Goal: Information Seeking & Learning: Learn about a topic

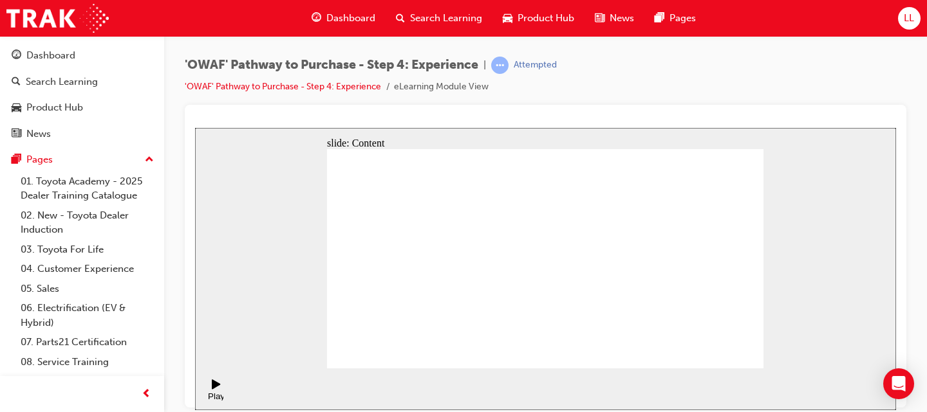
checkbox input "true"
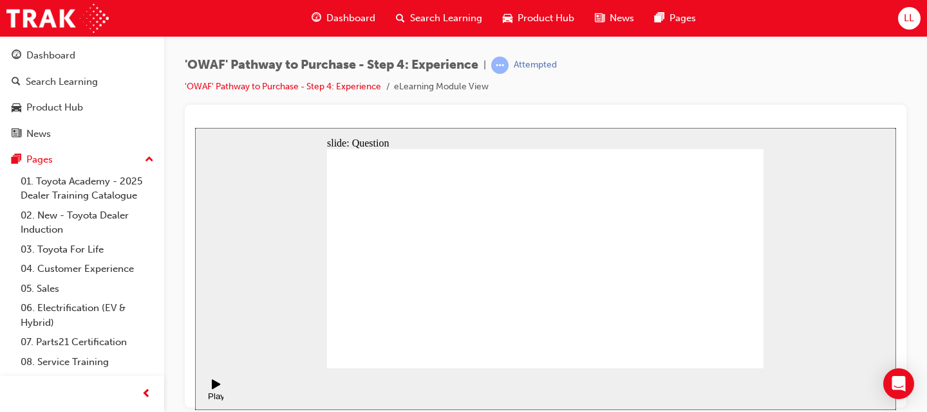
checkbox input "true"
drag, startPoint x: 690, startPoint y: 267, endPoint x: 735, endPoint y: 303, distance: 57.2
checkbox input "true"
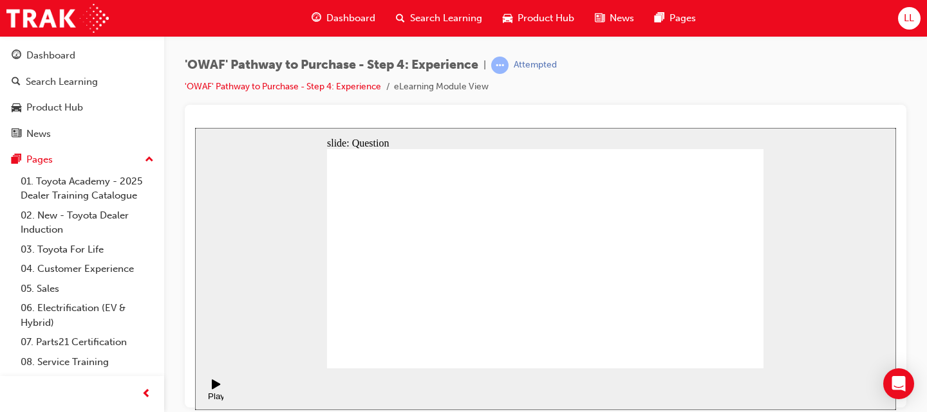
checkbox input "false"
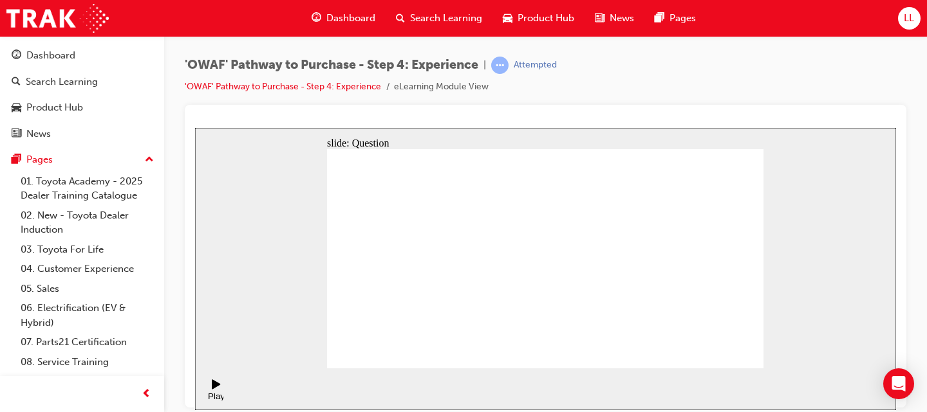
drag, startPoint x: 425, startPoint y: 310, endPoint x: 349, endPoint y: 312, distance: 76.0
click at [285, 340] on div "slide: Question Question 2 Prior to a test drive, the Sales Consultant must ens…" at bounding box center [545, 268] width 701 height 283
drag, startPoint x: 682, startPoint y: 272, endPoint x: 395, endPoint y: 299, distance: 288.3
drag, startPoint x: 705, startPoint y: 285, endPoint x: 434, endPoint y: 315, distance: 272.6
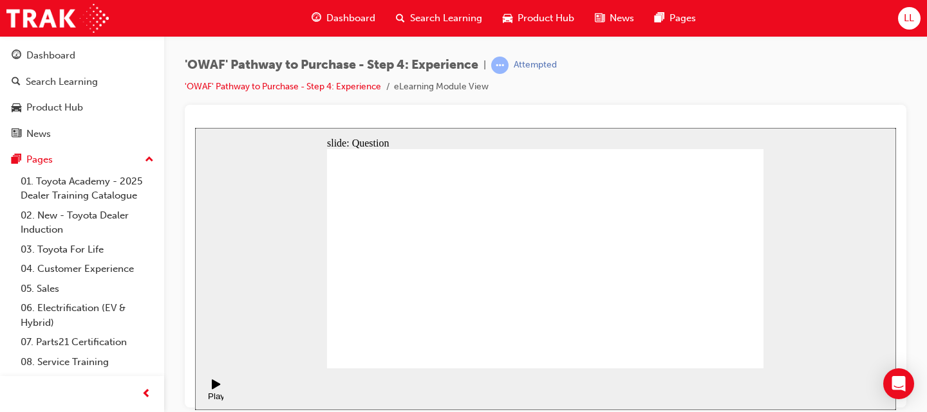
drag, startPoint x: 712, startPoint y: 284, endPoint x: 574, endPoint y: 313, distance: 140.6
drag, startPoint x: 707, startPoint y: 290, endPoint x: 409, endPoint y: 331, distance: 300.1
drag, startPoint x: 692, startPoint y: 293, endPoint x: 387, endPoint y: 306, distance: 305.3
drag, startPoint x: 583, startPoint y: 309, endPoint x: 562, endPoint y: 313, distance: 21.6
drag, startPoint x: 709, startPoint y: 292, endPoint x: 400, endPoint y: 323, distance: 310.4
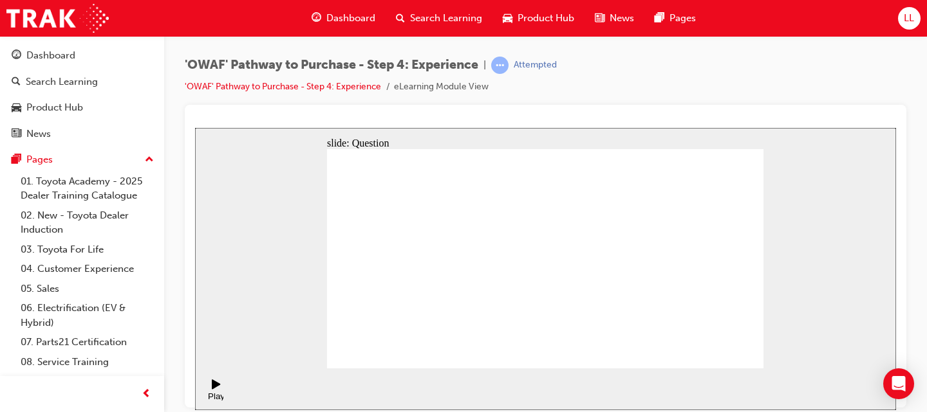
drag, startPoint x: 687, startPoint y: 295, endPoint x: 438, endPoint y: 320, distance: 250.3
drag, startPoint x: 694, startPoint y: 267, endPoint x: 417, endPoint y: 313, distance: 281.2
drag, startPoint x: 580, startPoint y: 281, endPoint x: 455, endPoint y: 304, distance: 127.0
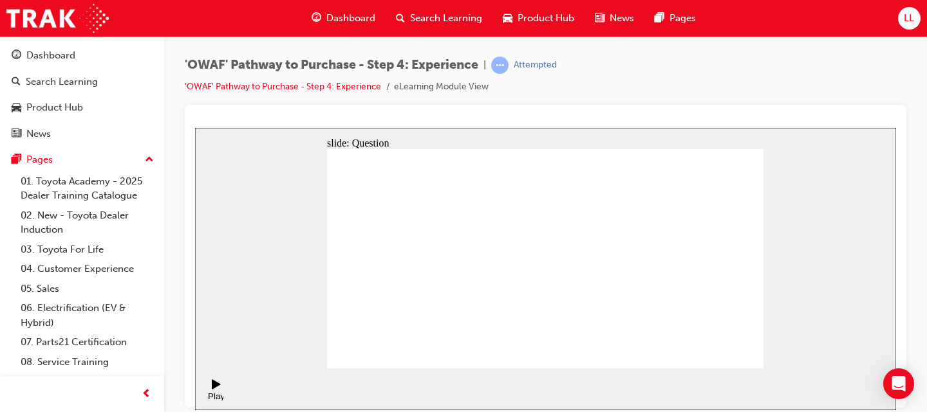
drag, startPoint x: 678, startPoint y: 282, endPoint x: 609, endPoint y: 306, distance: 73.7
drag, startPoint x: 694, startPoint y: 285, endPoint x: 431, endPoint y: 300, distance: 263.6
drag, startPoint x: 701, startPoint y: 282, endPoint x: 596, endPoint y: 303, distance: 107.0
drag, startPoint x: 713, startPoint y: 288, endPoint x: 613, endPoint y: 304, distance: 101.8
drag, startPoint x: 674, startPoint y: 284, endPoint x: 449, endPoint y: 305, distance: 226.2
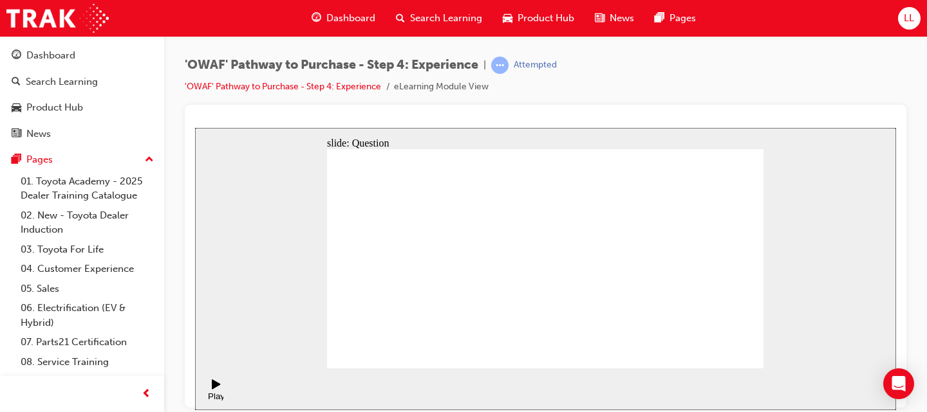
drag, startPoint x: 701, startPoint y: 284, endPoint x: 465, endPoint y: 298, distance: 237.2
drag, startPoint x: 588, startPoint y: 184, endPoint x: 584, endPoint y: 219, distance: 35.0
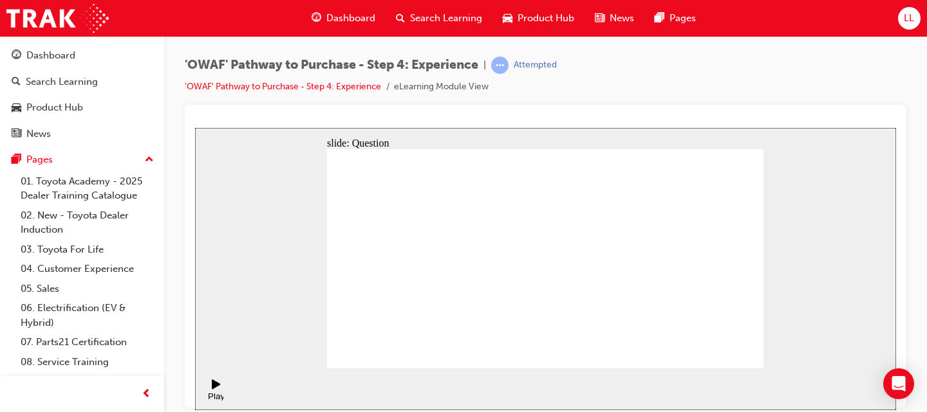
drag, startPoint x: 587, startPoint y: 178, endPoint x: 611, endPoint y: 272, distance: 96.5
drag, startPoint x: 589, startPoint y: 317, endPoint x: 537, endPoint y: 254, distance: 81.8
drag, startPoint x: 729, startPoint y: 326, endPoint x: 681, endPoint y: 263, distance: 79.4
drag, startPoint x: 552, startPoint y: 317, endPoint x: 595, endPoint y: 261, distance: 70.8
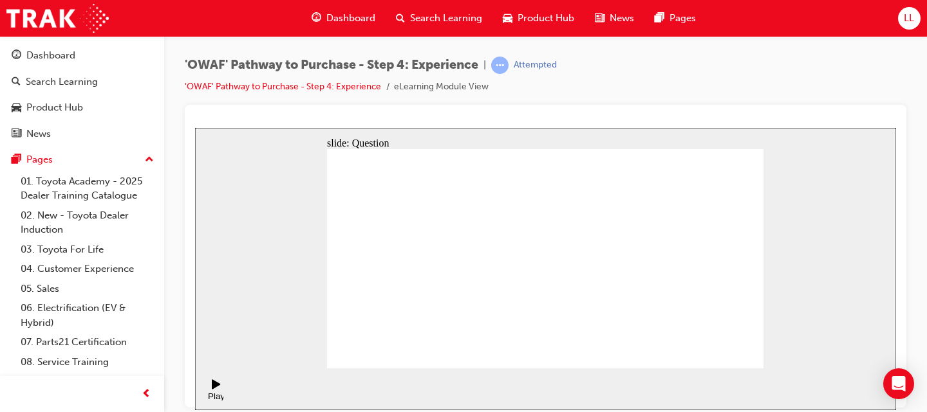
drag, startPoint x: 644, startPoint y: 293, endPoint x: 635, endPoint y: 265, distance: 29.5
drag, startPoint x: 635, startPoint y: 317, endPoint x: 720, endPoint y: 260, distance: 102.4
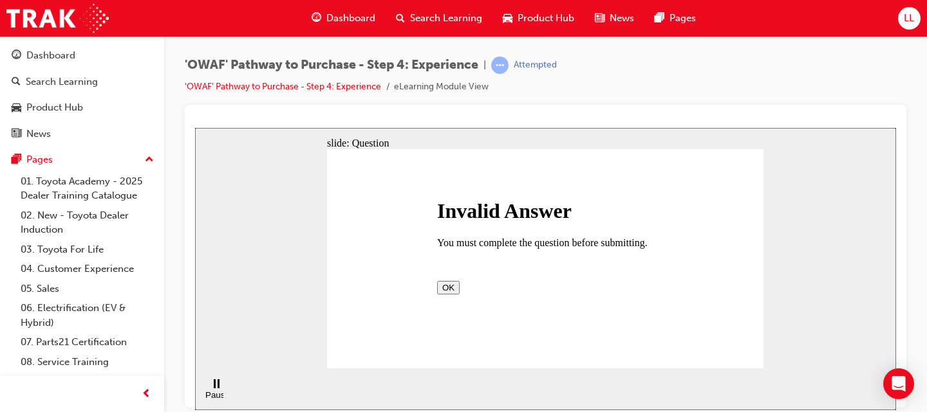
click at [459, 294] on button "OK" at bounding box center [448, 288] width 23 height 14
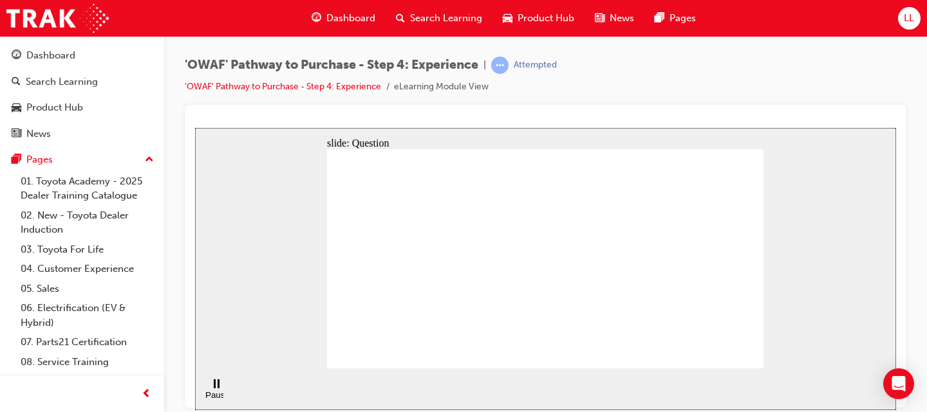
drag, startPoint x: 481, startPoint y: 327, endPoint x: 537, endPoint y: 231, distance: 111.0
drag, startPoint x: 544, startPoint y: 305, endPoint x: 654, endPoint y: 234, distance: 130.8
drag, startPoint x: 617, startPoint y: 326, endPoint x: 668, endPoint y: 302, distance: 56.1
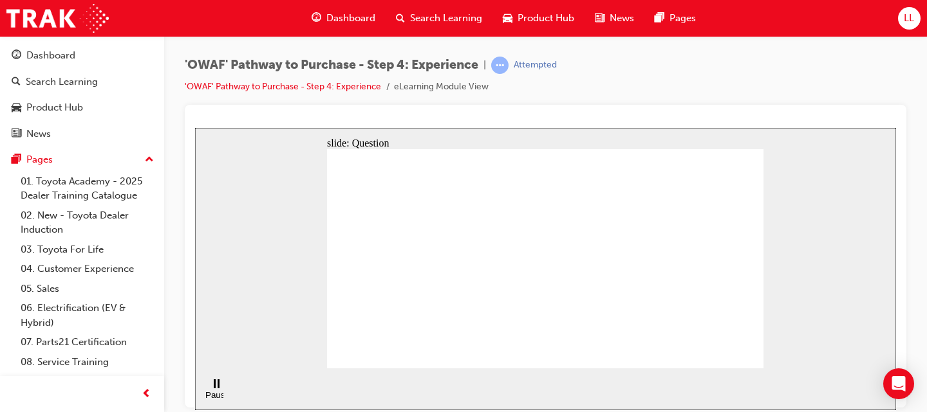
radio input "true"
drag, startPoint x: 526, startPoint y: 299, endPoint x: 548, endPoint y: 290, distance: 24.5
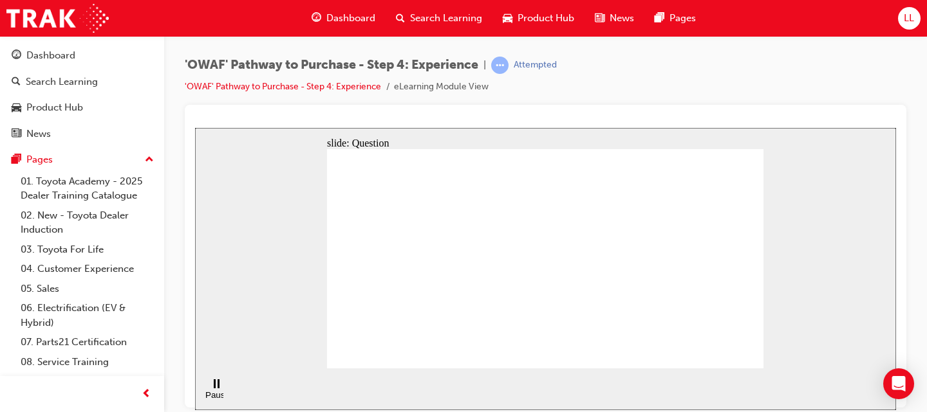
checkbox input "true"
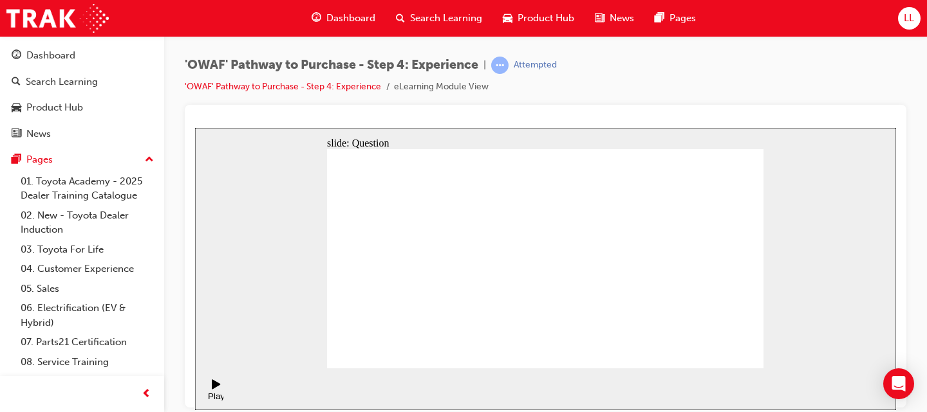
drag, startPoint x: 687, startPoint y: 272, endPoint x: 426, endPoint y: 293, distance: 262.1
drag, startPoint x: 698, startPoint y: 293, endPoint x: 438, endPoint y: 308, distance: 260.4
drag, startPoint x: 693, startPoint y: 291, endPoint x: 580, endPoint y: 319, distance: 116.1
drag, startPoint x: 699, startPoint y: 288, endPoint x: 429, endPoint y: 309, distance: 271.1
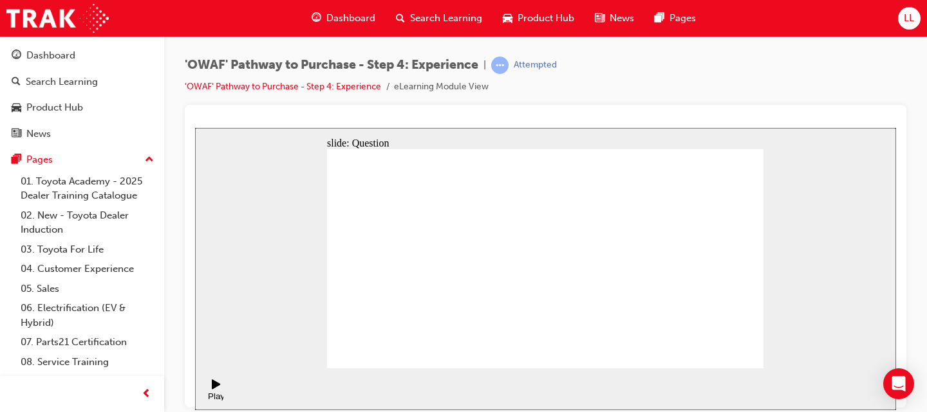
drag, startPoint x: 695, startPoint y: 295, endPoint x: 557, endPoint y: 317, distance: 139.4
drag, startPoint x: 673, startPoint y: 280, endPoint x: 595, endPoint y: 299, distance: 80.2
drag, startPoint x: 700, startPoint y: 293, endPoint x: 441, endPoint y: 309, distance: 259.2
drag, startPoint x: 684, startPoint y: 296, endPoint x: 458, endPoint y: 308, distance: 226.2
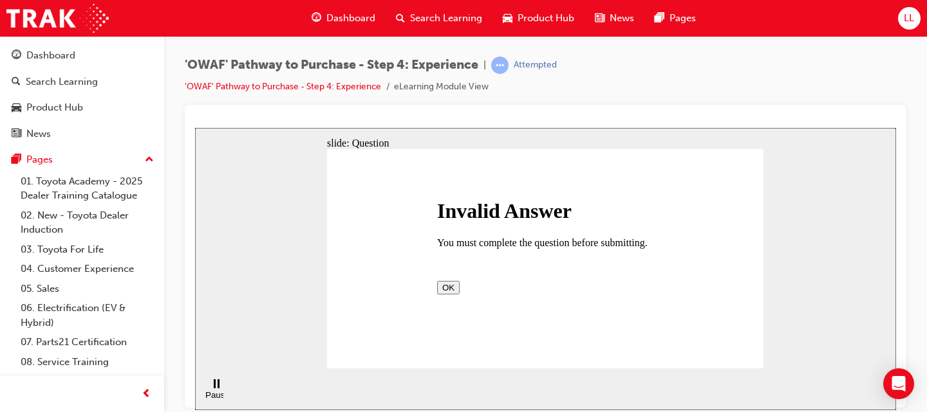
click at [459, 294] on button "OK" at bounding box center [448, 288] width 23 height 14
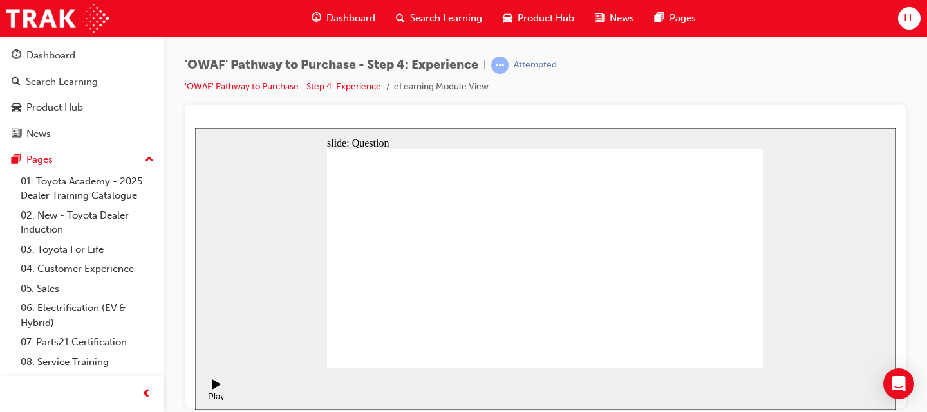
drag, startPoint x: 545, startPoint y: 328, endPoint x: 593, endPoint y: 265, distance: 78.9
drag, startPoint x: 594, startPoint y: 322, endPoint x: 593, endPoint y: 235, distance: 87.5
drag, startPoint x: 589, startPoint y: 237, endPoint x: 604, endPoint y: 319, distance: 83.6
drag, startPoint x: 626, startPoint y: 317, endPoint x: 580, endPoint y: 257, distance: 75.8
drag, startPoint x: 539, startPoint y: 322, endPoint x: 636, endPoint y: 257, distance: 116.9
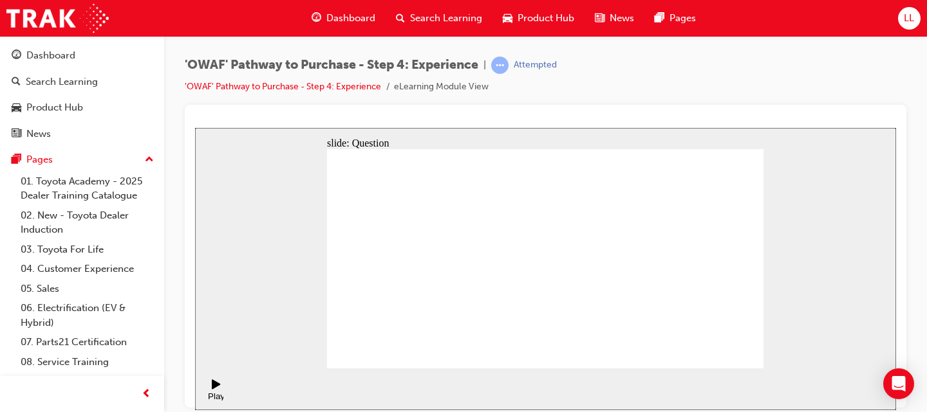
drag, startPoint x: 726, startPoint y: 317, endPoint x: 682, endPoint y: 249, distance: 80.5
drag, startPoint x: 683, startPoint y: 321, endPoint x: 728, endPoint y: 263, distance: 73.5
drag, startPoint x: 732, startPoint y: 259, endPoint x: 620, endPoint y: 372, distance: 158.8
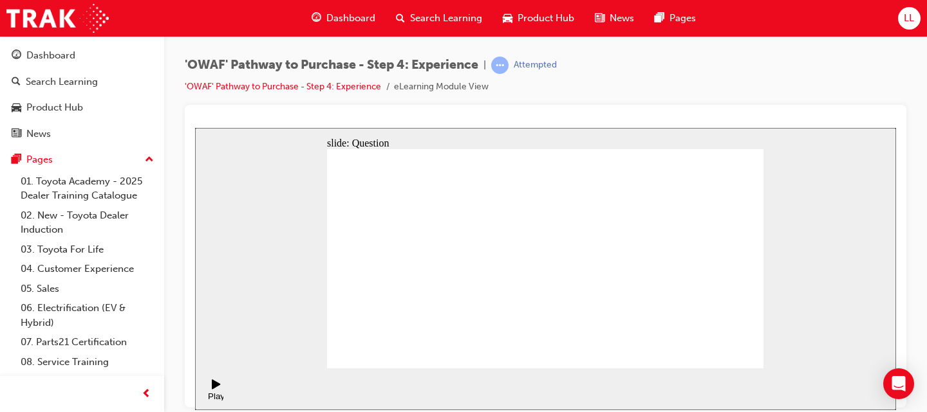
drag, startPoint x: 597, startPoint y: 254, endPoint x: 601, endPoint y: 323, distance: 69.0
drag, startPoint x: 690, startPoint y: 304, endPoint x: 600, endPoint y: 248, distance: 106.4
drag, startPoint x: 644, startPoint y: 316, endPoint x: 741, endPoint y: 250, distance: 117.3
drag, startPoint x: 551, startPoint y: 298, endPoint x: 547, endPoint y: 304, distance: 7.9
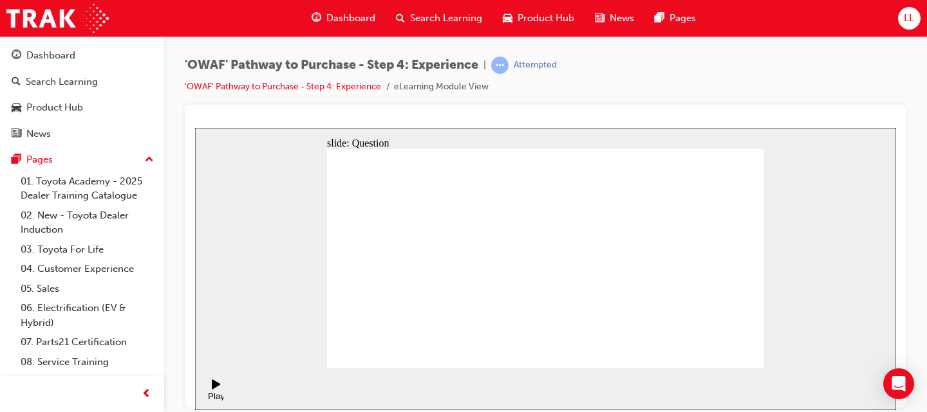
drag, startPoint x: 483, startPoint y: 328, endPoint x: 545, endPoint y: 234, distance: 113.3
drag, startPoint x: 561, startPoint y: 302, endPoint x: 678, endPoint y: 227, distance: 139.0
drag, startPoint x: 603, startPoint y: 329, endPoint x: 640, endPoint y: 256, distance: 81.7
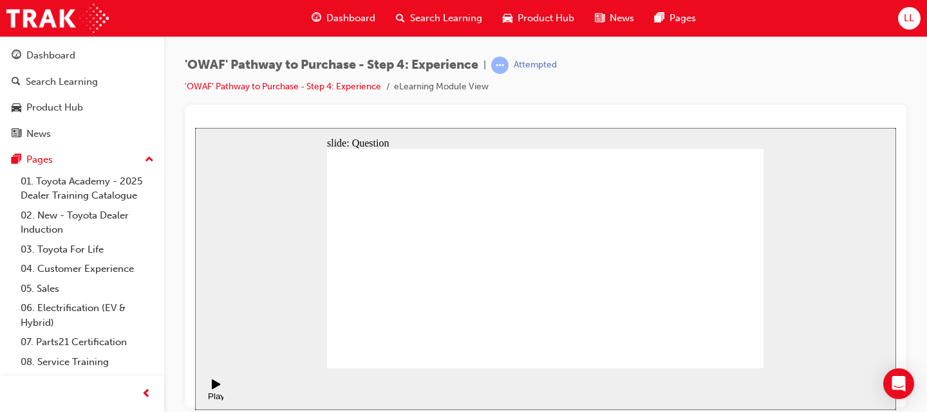
radio input "true"
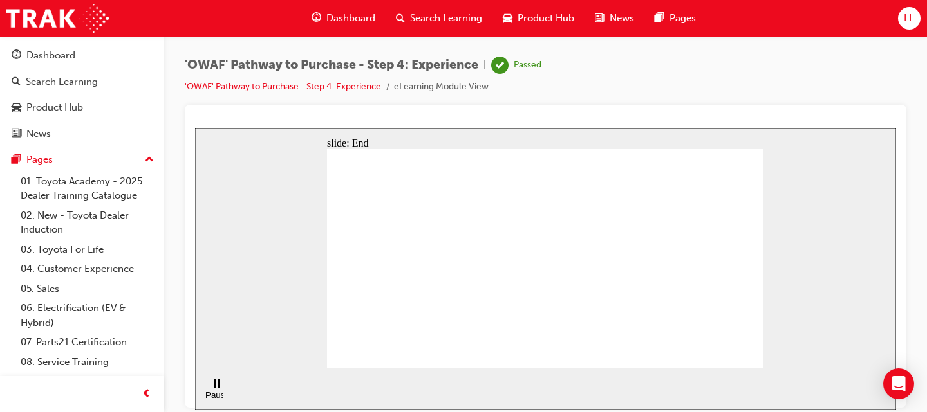
click at [58, 51] on div "Dashboard" at bounding box center [50, 55] width 49 height 15
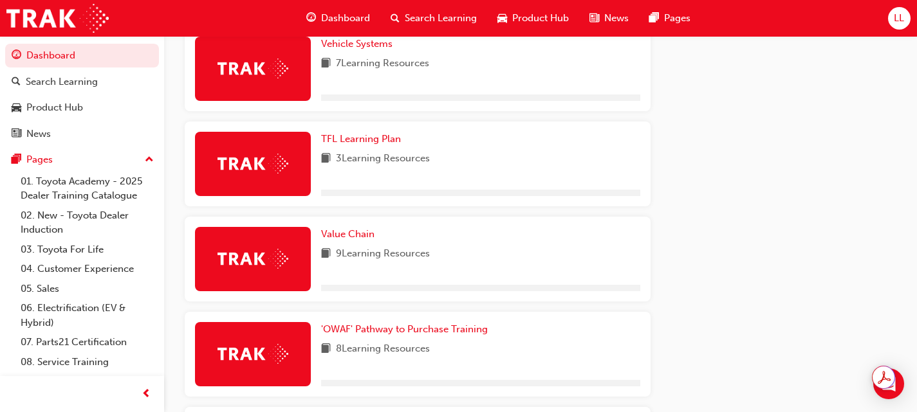
scroll to position [772, 0]
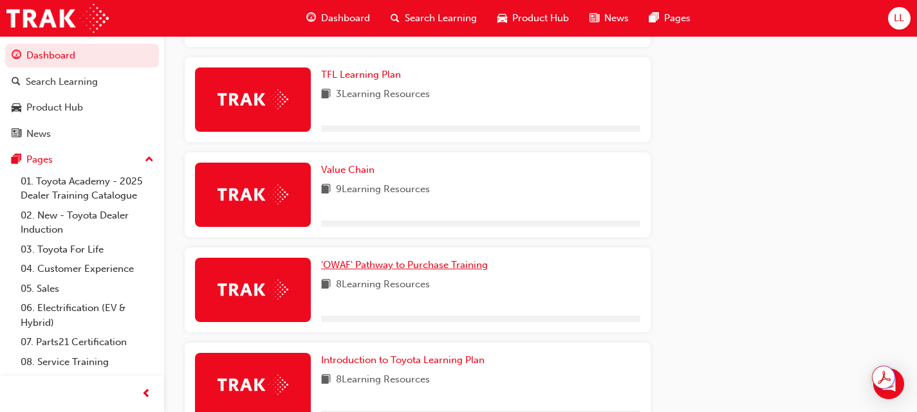
click at [393, 266] on span "'OWAF' Pathway to Purchase Training" at bounding box center [404, 265] width 167 height 12
